Goal: Information Seeking & Learning: Find specific fact

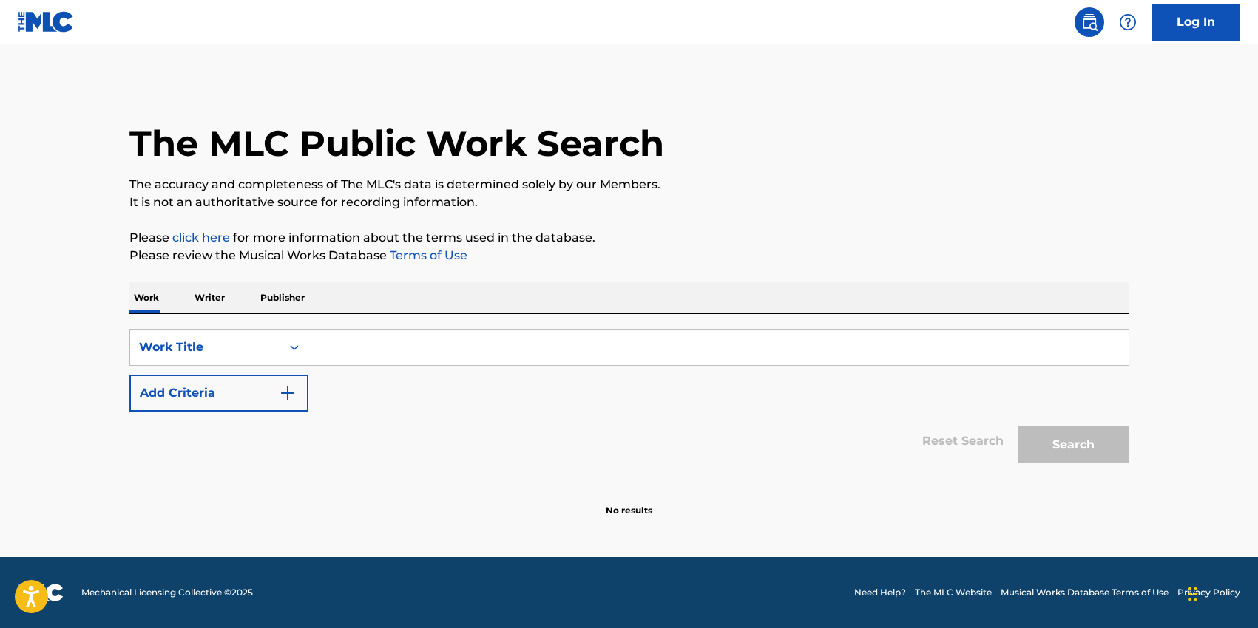
click at [367, 340] on input "Search Form" at bounding box center [718, 347] width 820 height 35
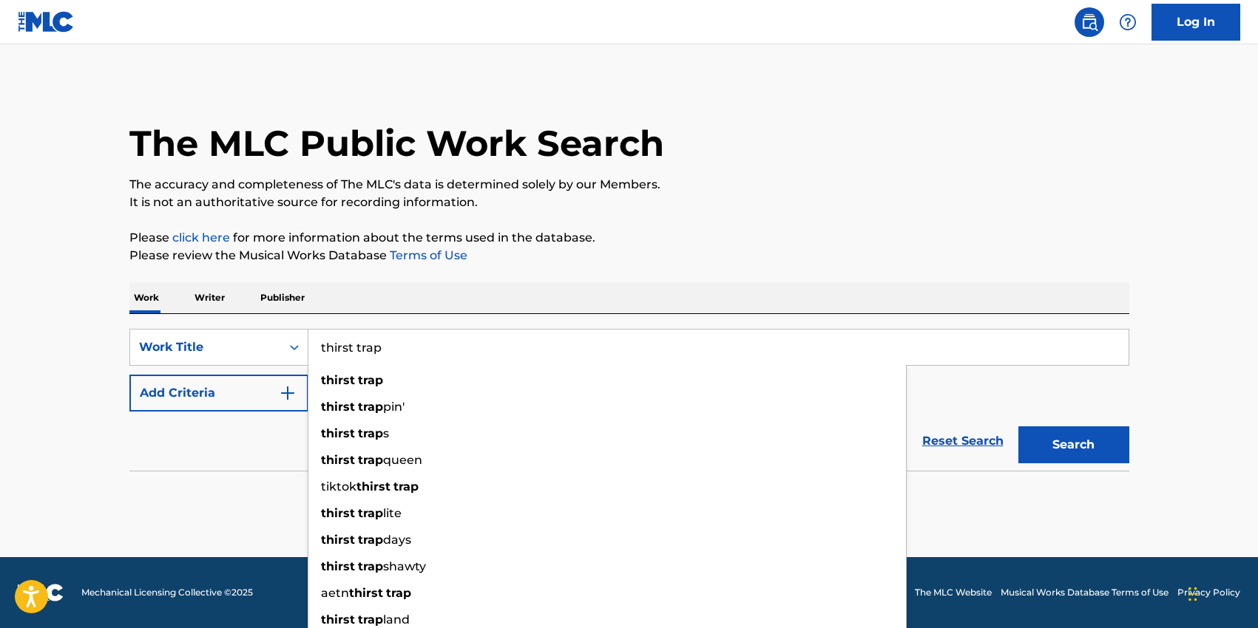
type input "thirst trap"
click at [438, 321] on div "SearchWithCriteria2e7ae26f-8e60-4477-86d9-5425baa3c633 Work Title thirst trap t…" at bounding box center [629, 392] width 1000 height 157
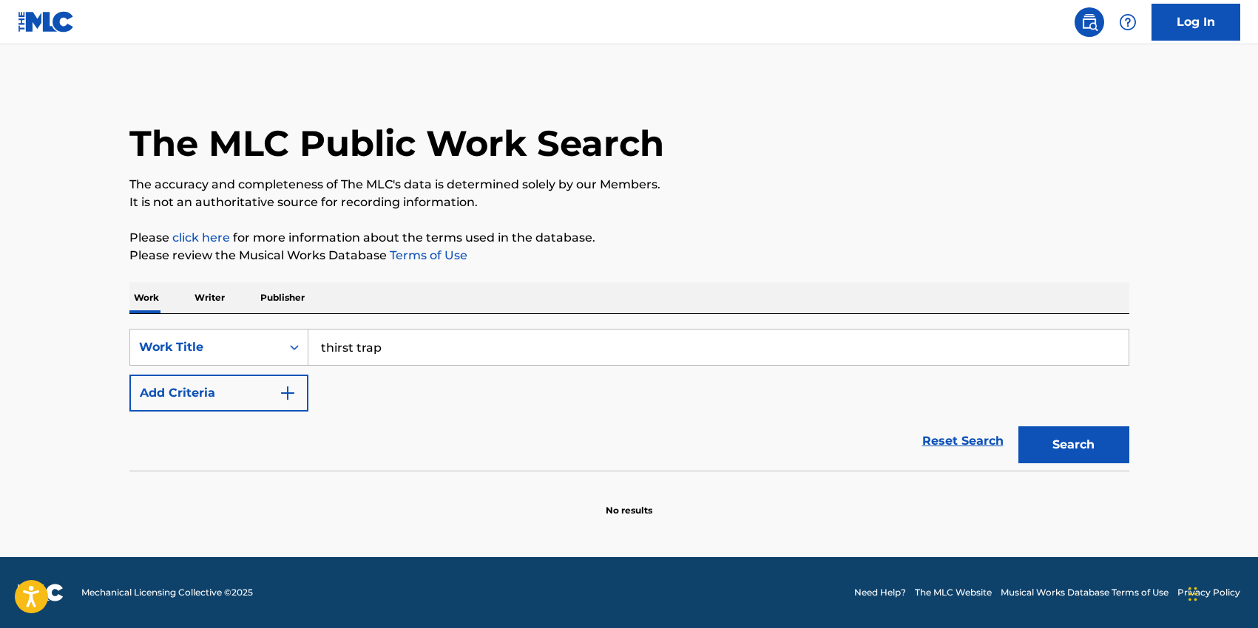
click at [267, 402] on button "Add Criteria" at bounding box center [218, 393] width 179 height 37
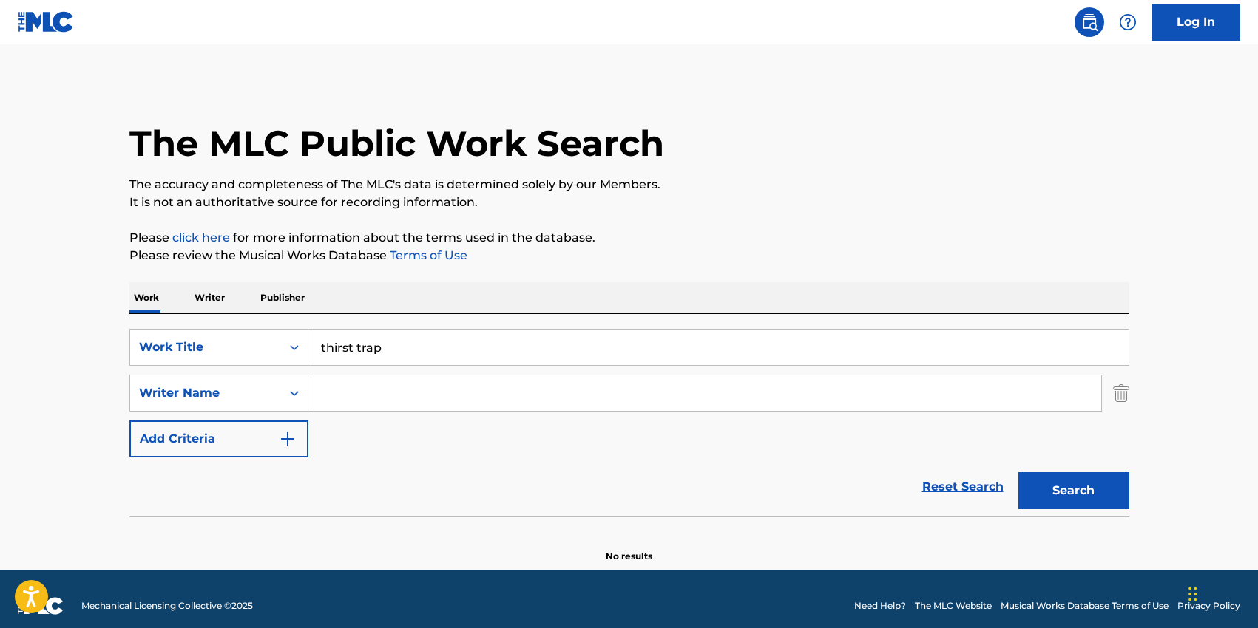
click at [381, 403] on input "Search Form" at bounding box center [704, 393] width 793 height 35
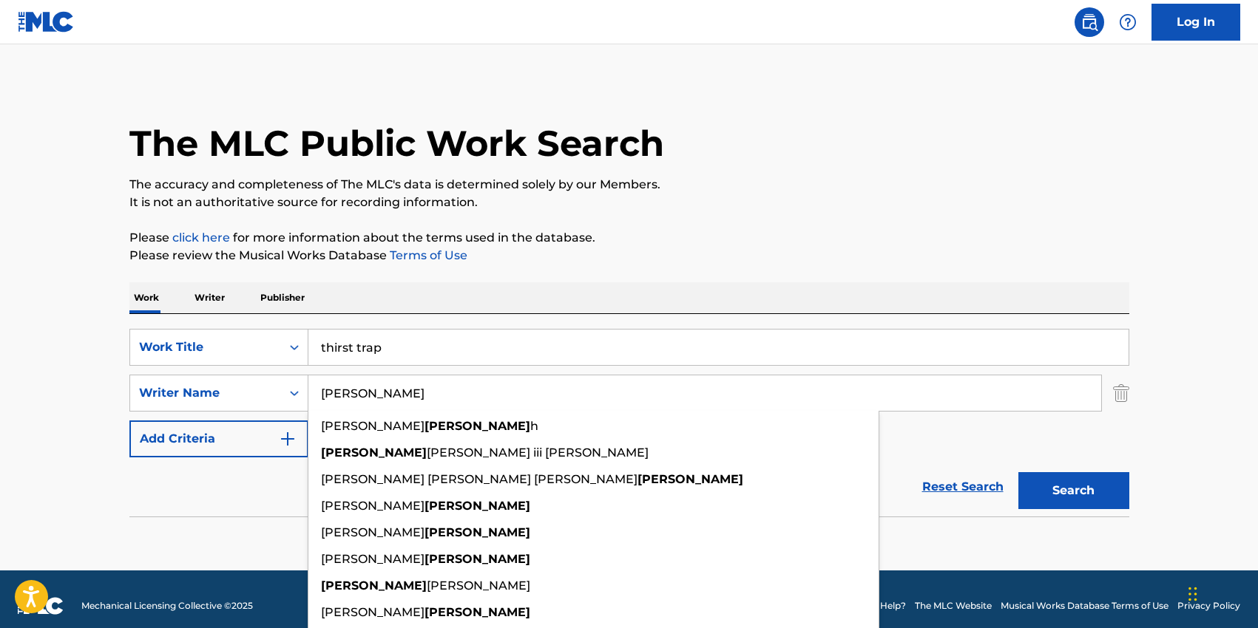
type input "[PERSON_NAME]"
click at [1018, 472] on button "Search" at bounding box center [1073, 490] width 111 height 37
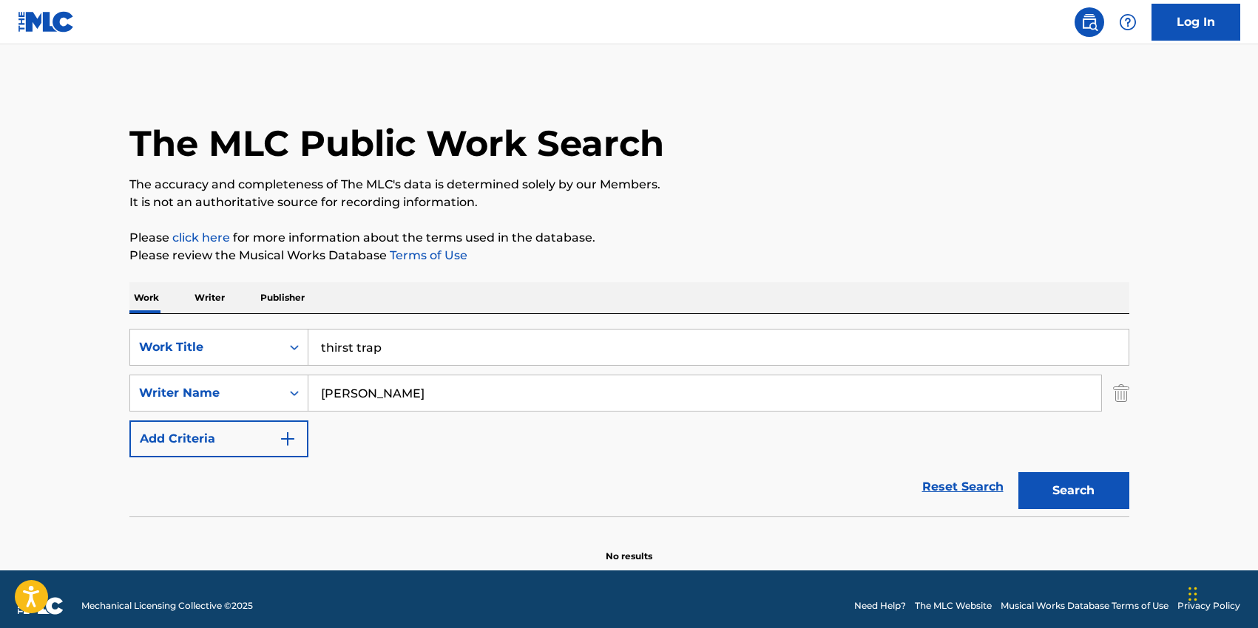
click at [1104, 505] on button "Search" at bounding box center [1073, 490] width 111 height 37
click at [376, 396] on input "[PERSON_NAME]" at bounding box center [704, 393] width 793 height 35
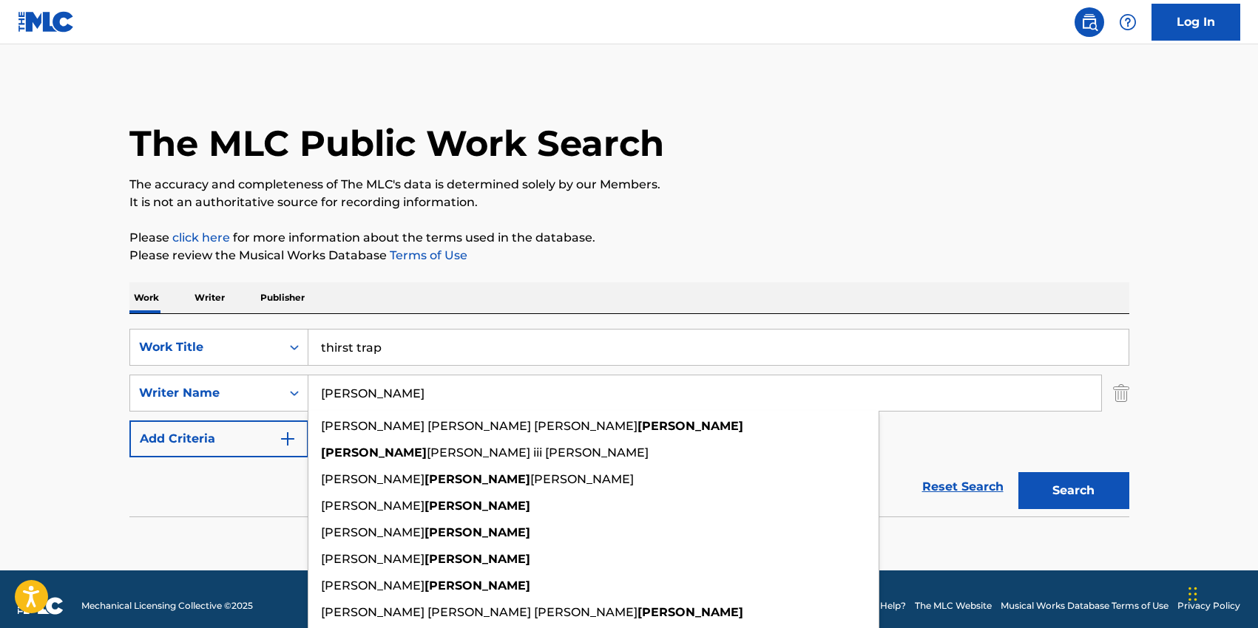
click at [376, 395] on input "[PERSON_NAME]" at bounding box center [704, 393] width 793 height 35
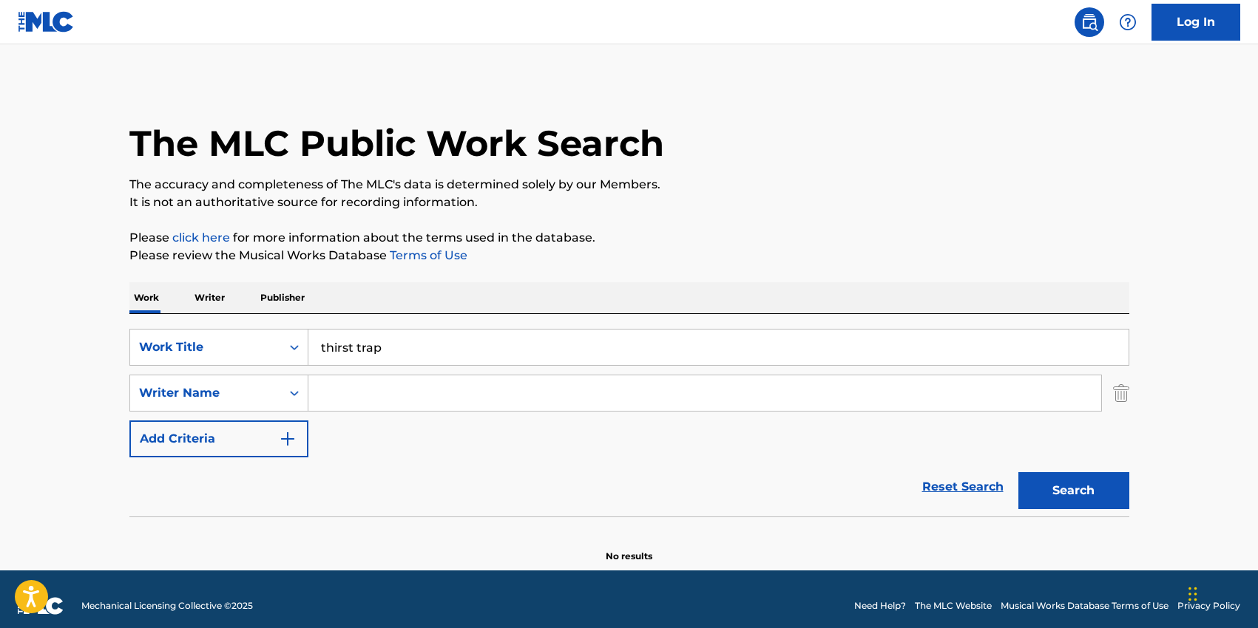
click at [1041, 486] on button "Search" at bounding box center [1073, 490] width 111 height 37
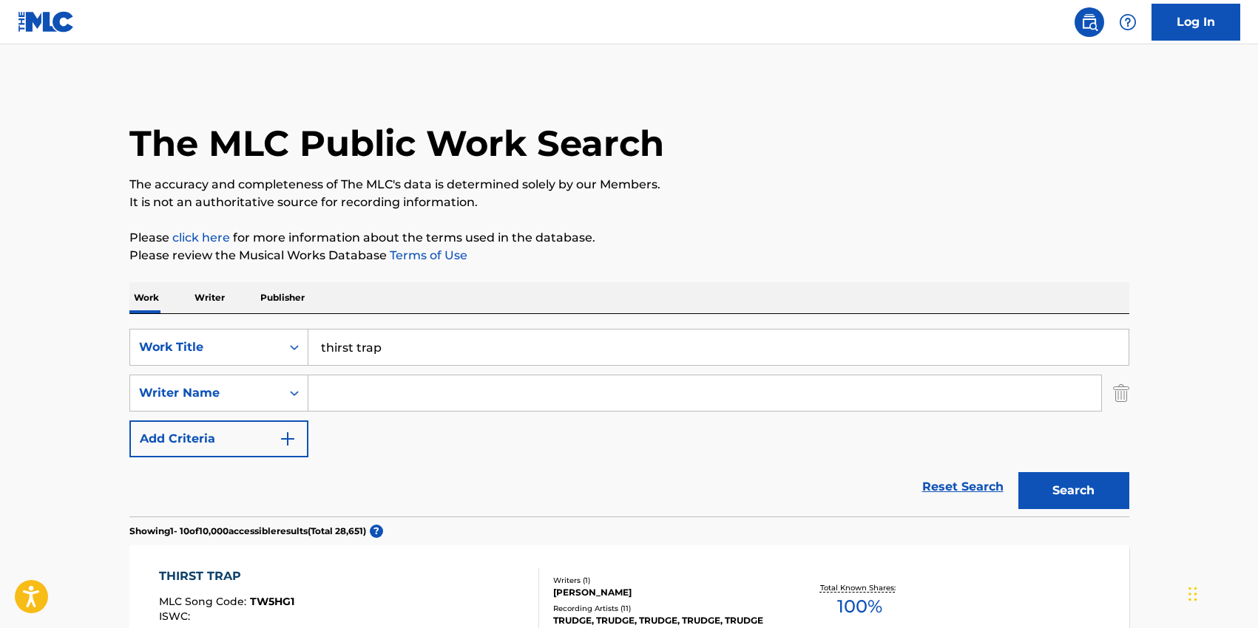
click at [410, 341] on input "thirst trap" at bounding box center [718, 347] width 820 height 35
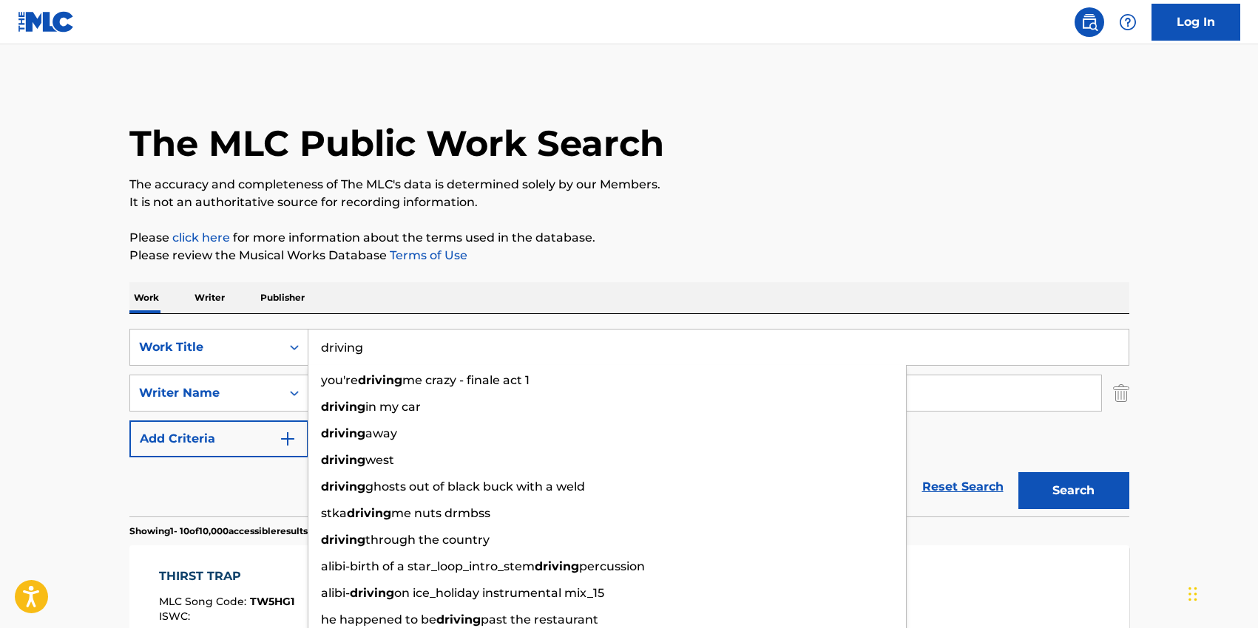
type input "driving"
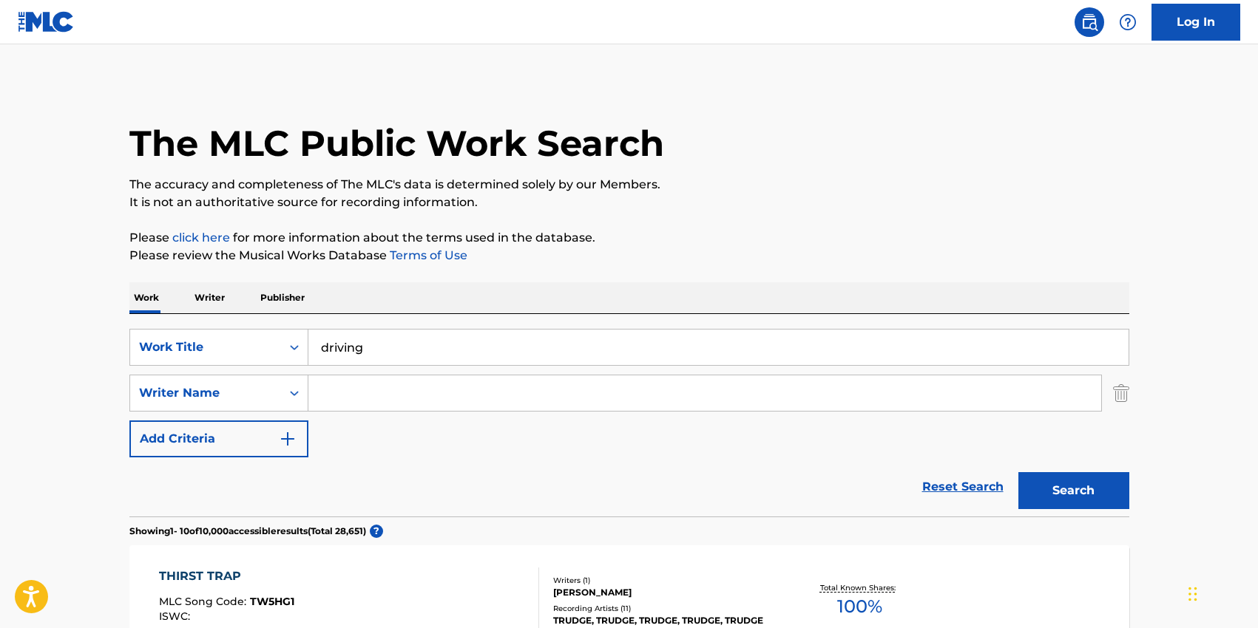
drag, startPoint x: 421, startPoint y: 313, endPoint x: 398, endPoint y: 362, distance: 53.6
click at [396, 390] on input "Search Form" at bounding box center [704, 393] width 793 height 35
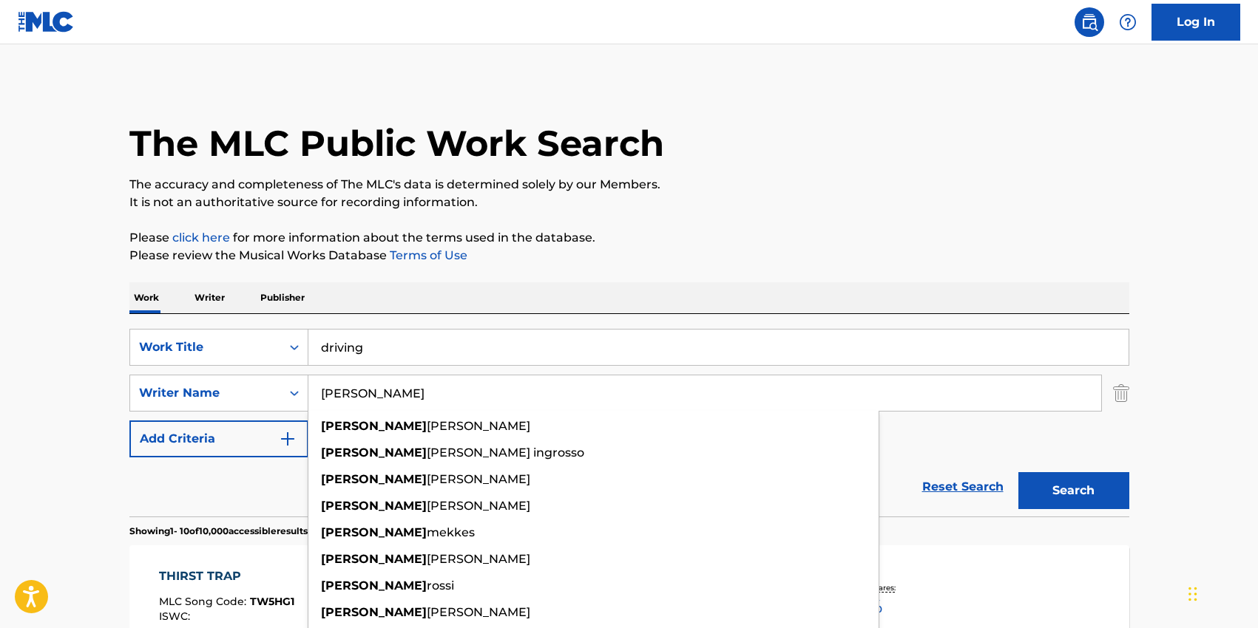
type input "[PERSON_NAME]"
click at [1018, 472] on button "Search" at bounding box center [1073, 490] width 111 height 37
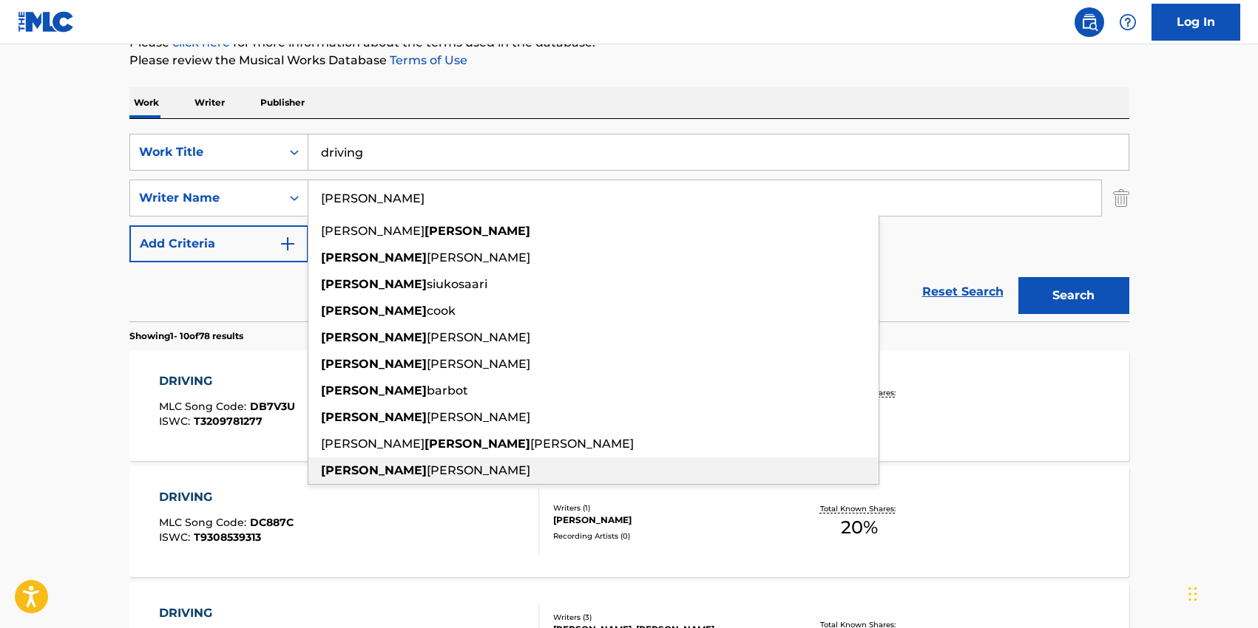
scroll to position [200, 0]
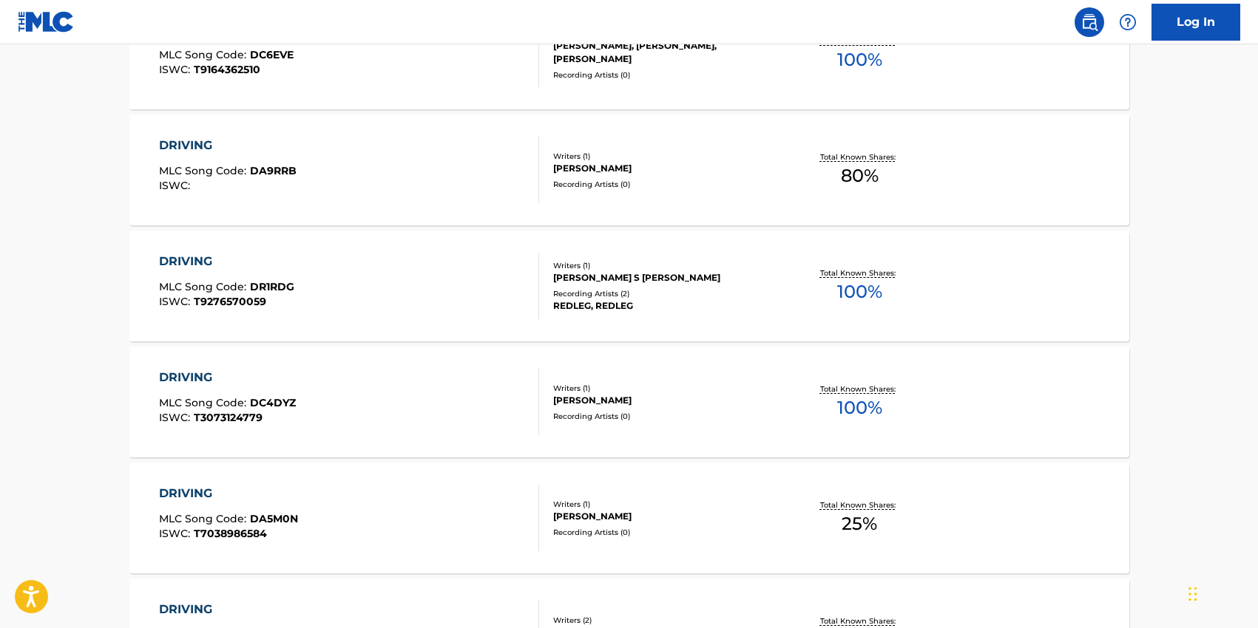
scroll to position [883, 0]
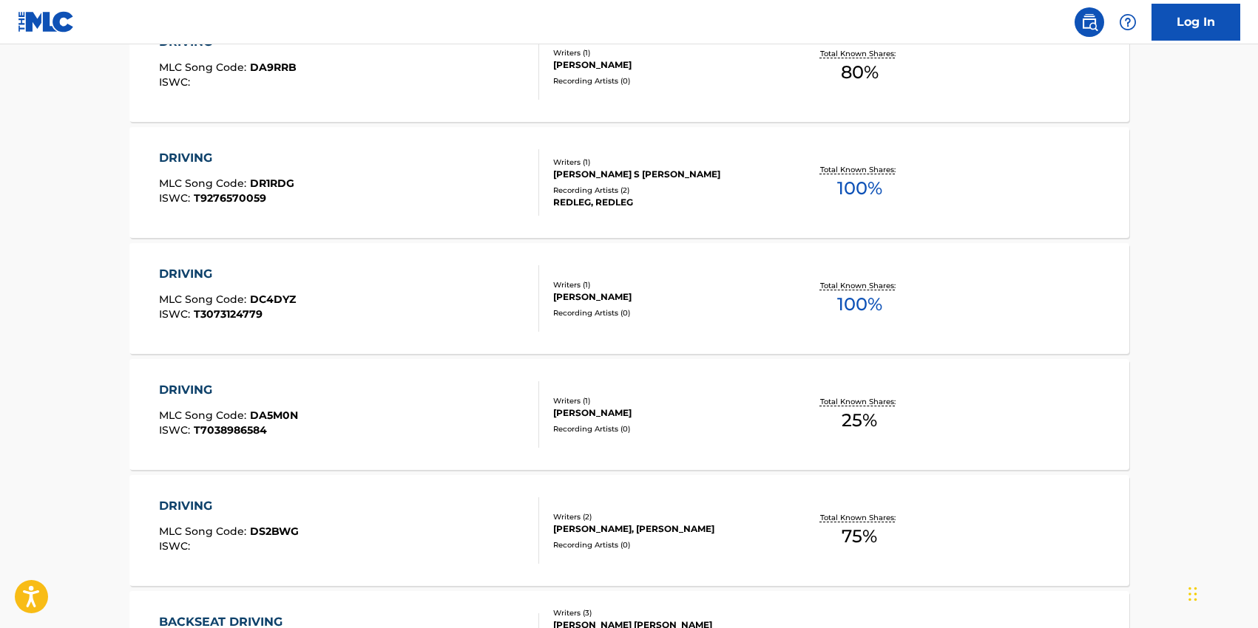
click at [713, 526] on div "[PERSON_NAME], [PERSON_NAME]" at bounding box center [664, 529] width 223 height 13
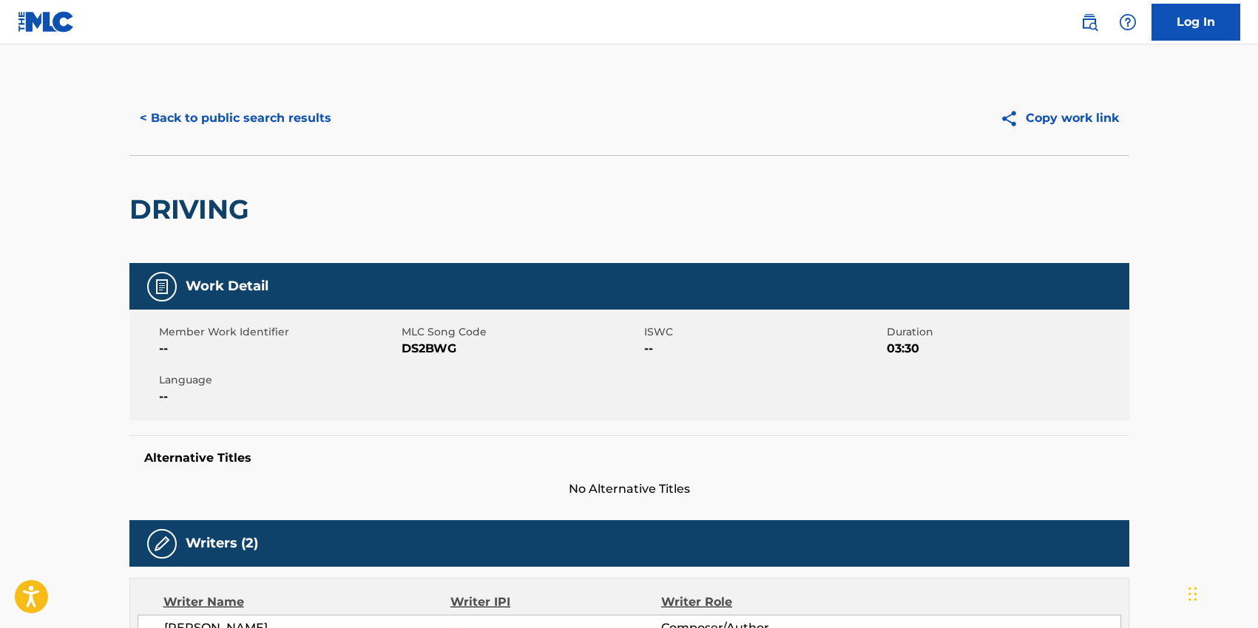
click at [449, 357] on div "Member Work Identifier -- MLC Song Code DS2BWG ISWC -- Duration 03:30 Language …" at bounding box center [629, 365] width 1000 height 111
click at [441, 347] on span "DS2BWG" at bounding box center [520, 349] width 239 height 18
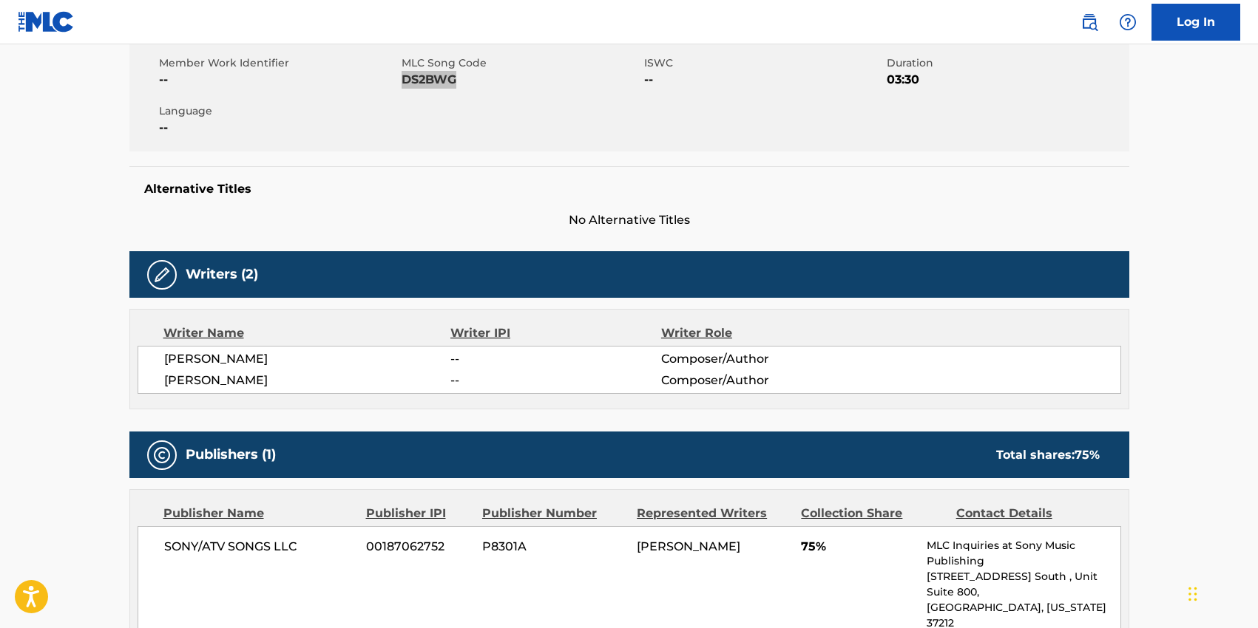
scroll to position [293, 0]
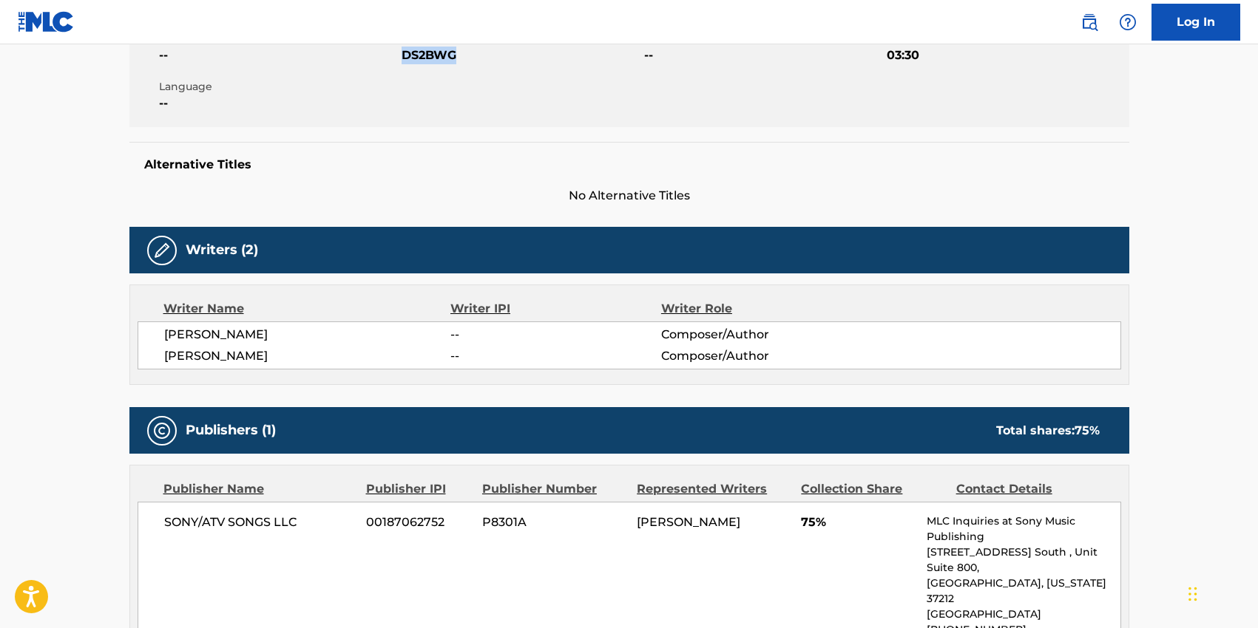
drag, startPoint x: 189, startPoint y: 339, endPoint x: 177, endPoint y: 330, distance: 14.8
click at [185, 334] on div "[PERSON_NAME] -- Composer/Author [PERSON_NAME] -- Composer/Author" at bounding box center [629, 346] width 983 height 48
click at [175, 331] on span "[PERSON_NAME]" at bounding box center [307, 335] width 287 height 18
drag, startPoint x: 216, startPoint y: 355, endPoint x: 254, endPoint y: 360, distance: 38.8
click at [254, 360] on span "[PERSON_NAME]" at bounding box center [307, 356] width 287 height 18
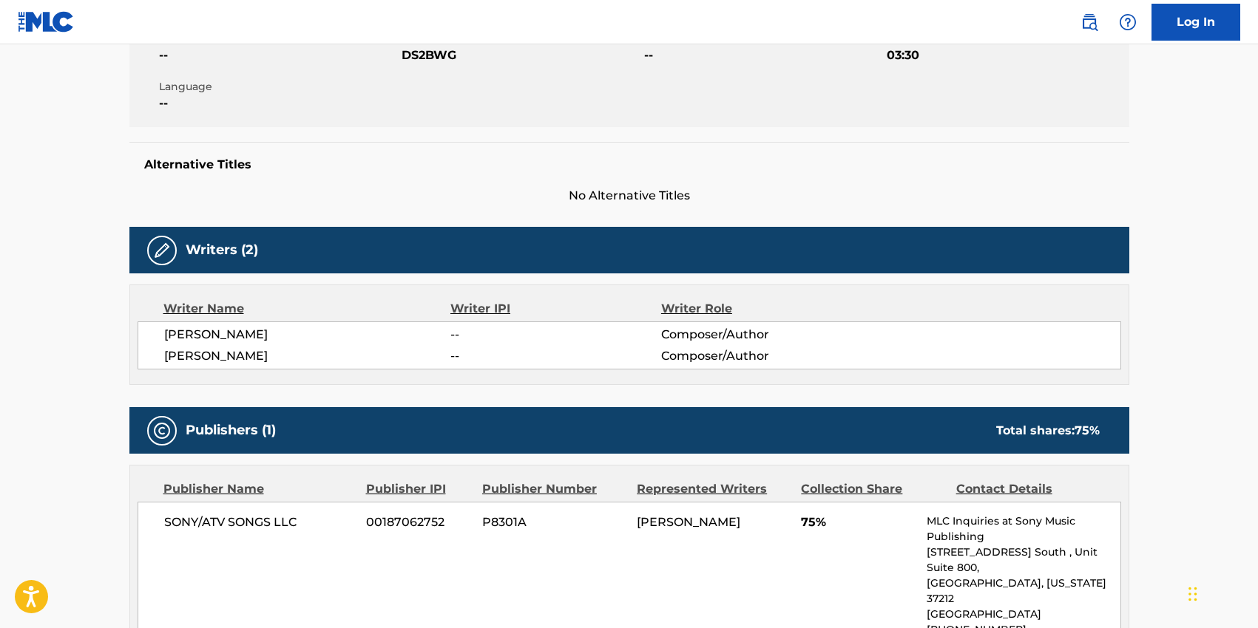
click at [254, 360] on span "[PERSON_NAME]" at bounding box center [307, 356] width 287 height 18
drag, startPoint x: 251, startPoint y: 355, endPoint x: 163, endPoint y: 333, distance: 89.8
click at [163, 333] on div "[PERSON_NAME] -- Composer/Author [PERSON_NAME] -- Composer/Author" at bounding box center [629, 346] width 983 height 48
copy div "[PERSON_NAME] -- Composer/Author [PERSON_NAME]"
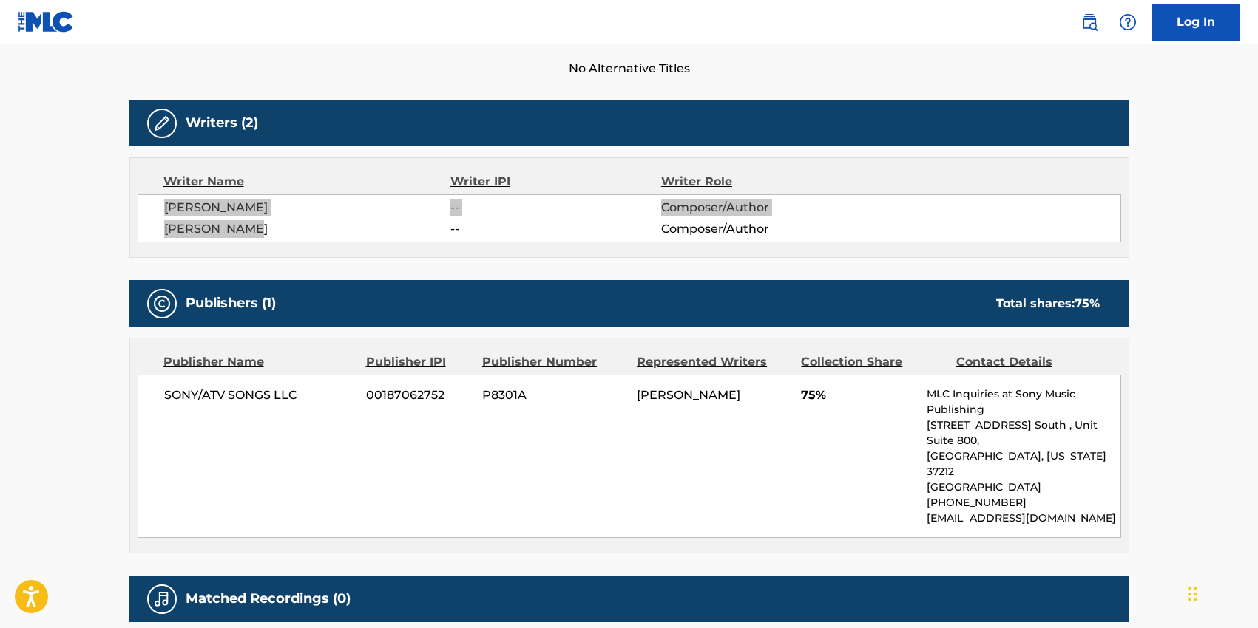
scroll to position [523, 0]
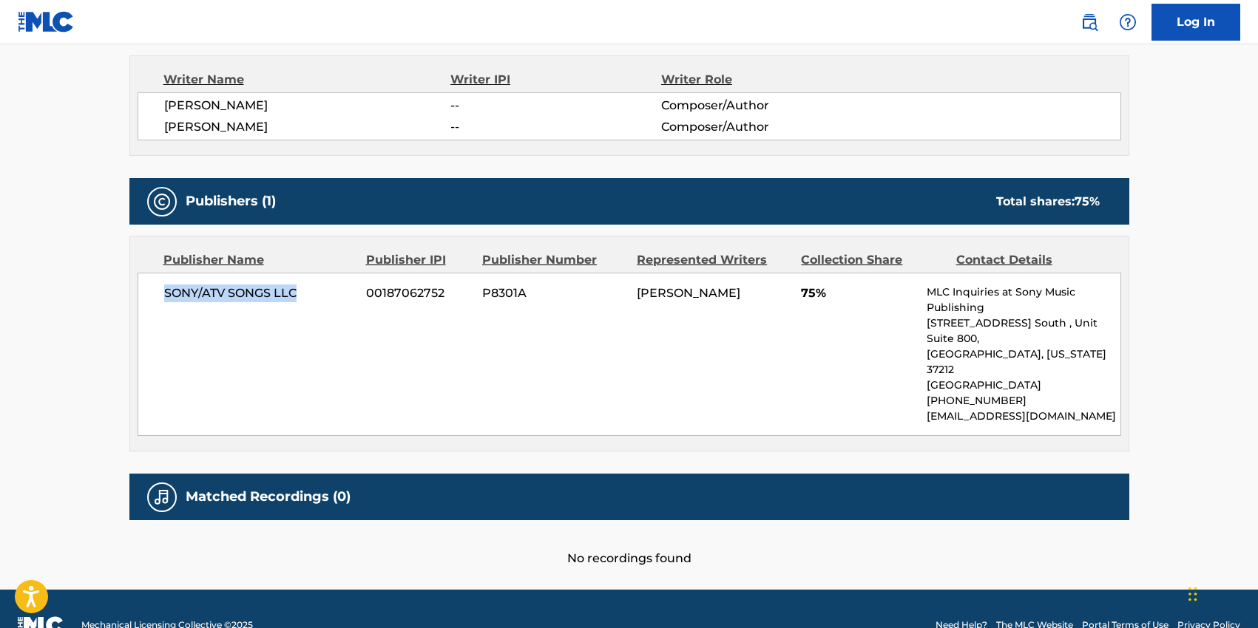
drag, startPoint x: 163, startPoint y: 291, endPoint x: 296, endPoint y: 290, distance: 133.1
click at [296, 290] on span "SONY/ATV SONGS LLC" at bounding box center [259, 294] width 191 height 18
copy span "SONY/ATV SONGS LLC"
